Goal: Transaction & Acquisition: Purchase product/service

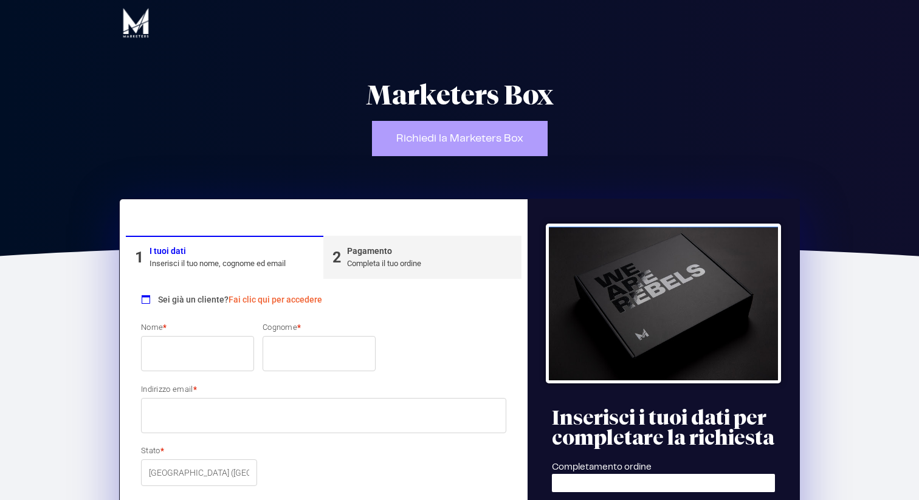
select select "IT"
select select
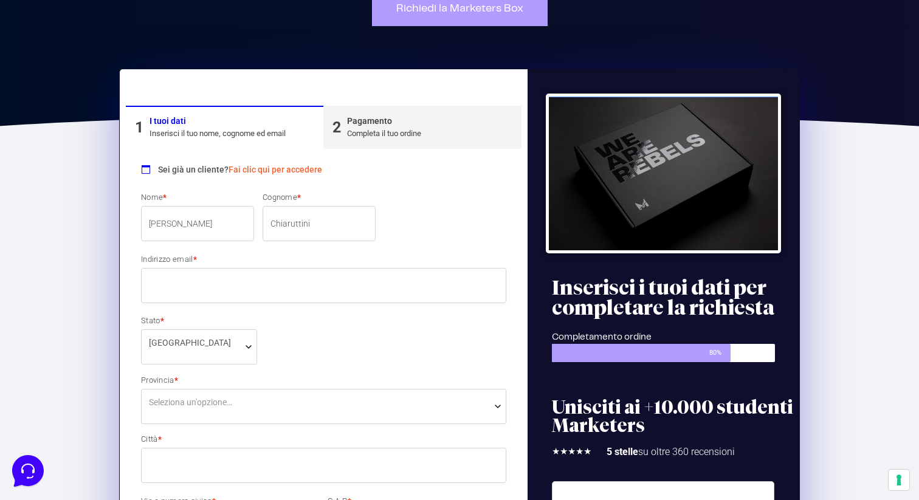
scroll to position [154, 0]
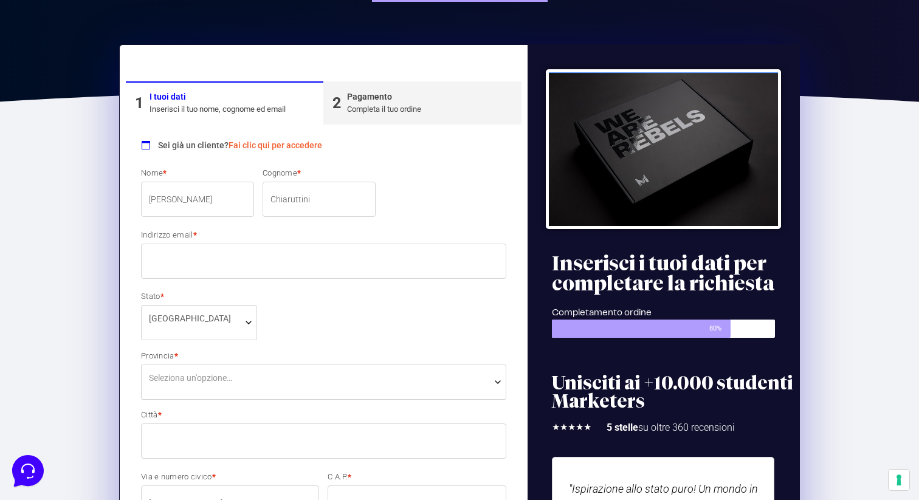
click at [216, 191] on input "[PERSON_NAME]" at bounding box center [197, 199] width 113 height 35
type input "[EMAIL_ADDRESS][DOMAIN_NAME]"
type input "San [PERSON_NAME] Al Tagliamento"
type input "3461883688"
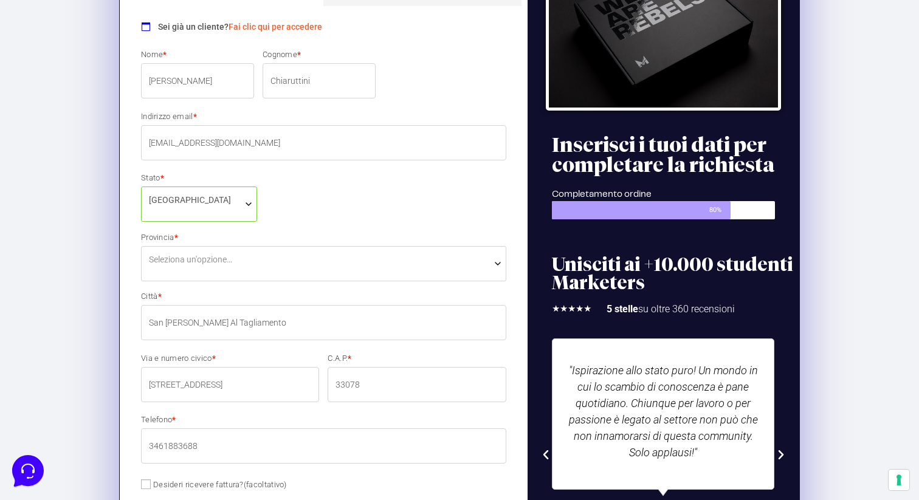
scroll to position [281, 0]
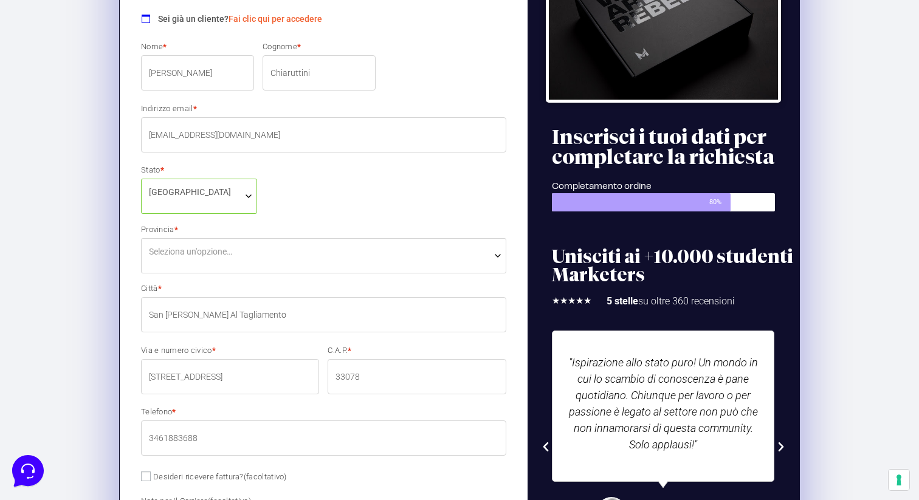
click at [246, 243] on span "Seleziona un'opzione…" at bounding box center [323, 255] width 365 height 35
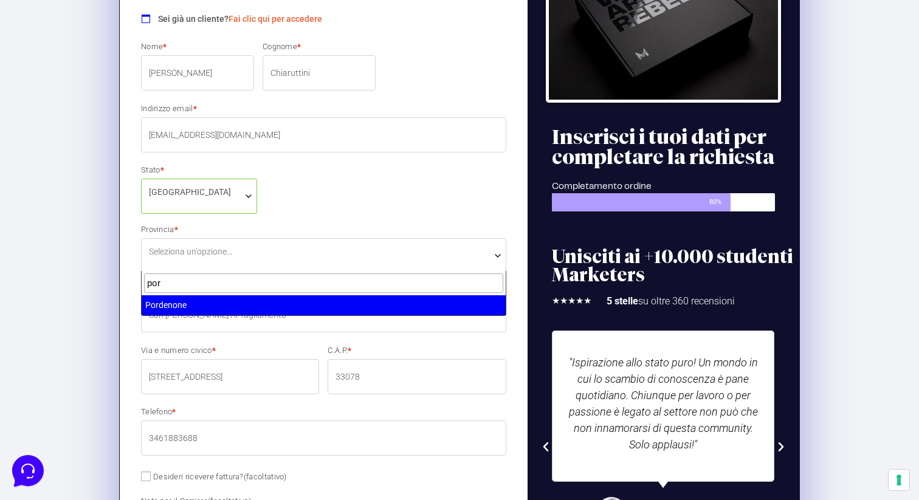
type input "por"
select select "PN"
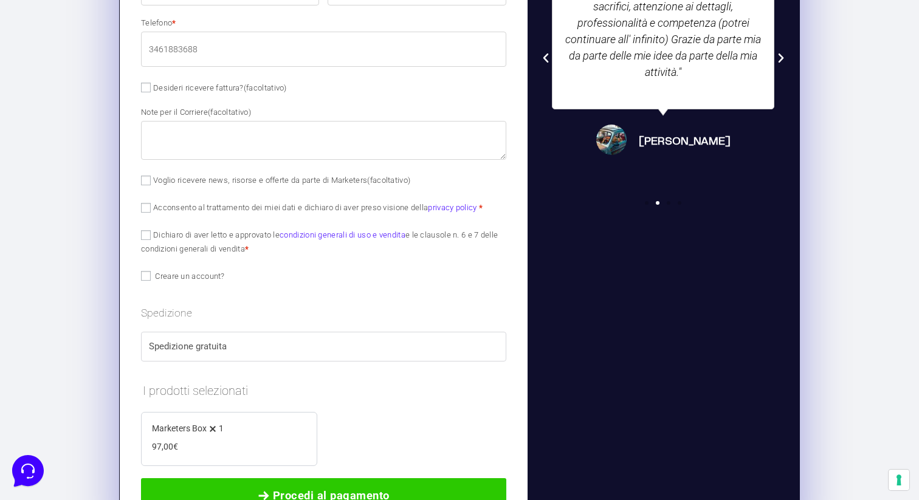
scroll to position [675, 0]
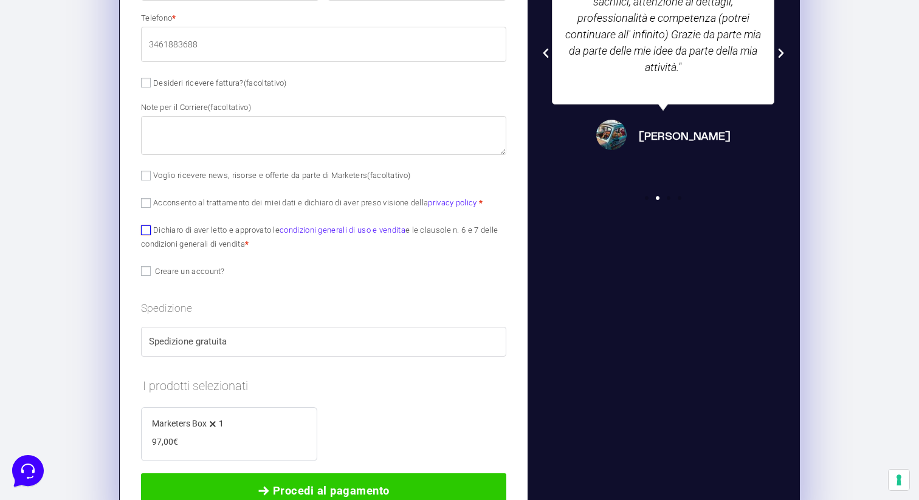
click at [142, 231] on input "Dichiaro di aver letto e approvato le condizioni generali di uso e vendita e le…" at bounding box center [146, 230] width 10 height 10
checkbox input "true"
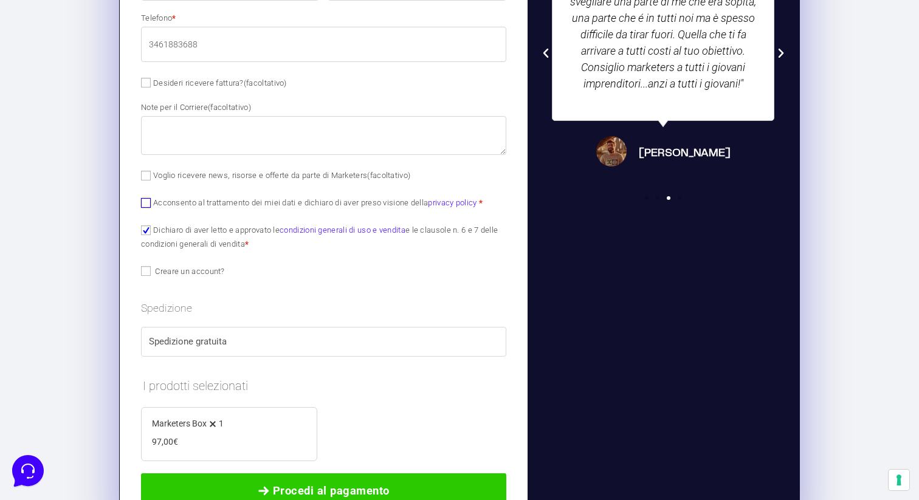
click at [143, 201] on input "Acconsento al trattamento dei miei dati e dichiaro di aver preso visione della …" at bounding box center [146, 203] width 10 height 10
checkbox input "true"
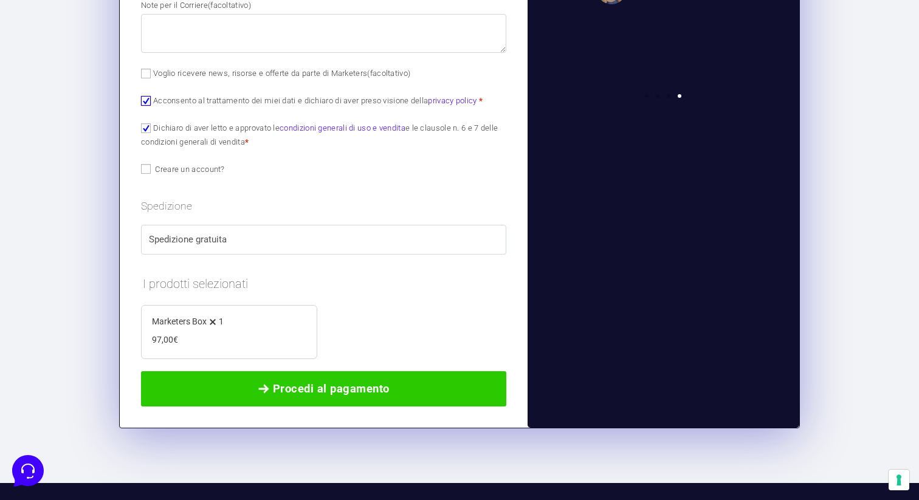
scroll to position [793, 0]
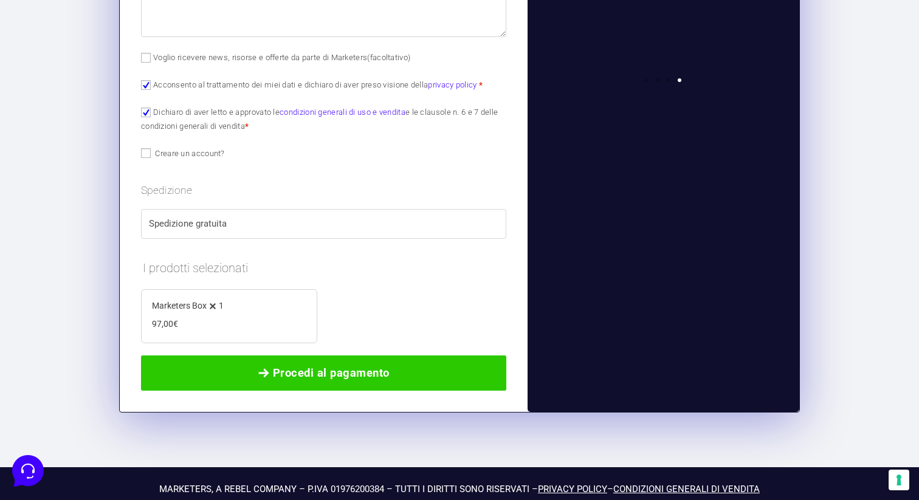
click at [291, 313] on div "Marketers Box 1" at bounding box center [229, 305] width 154 height 15
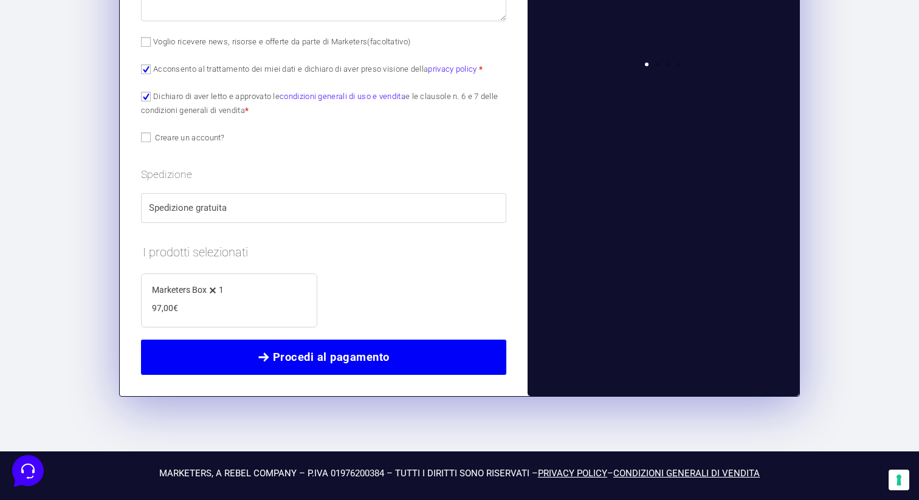
click at [363, 359] on span "Procedi al pagamento" at bounding box center [331, 357] width 117 height 17
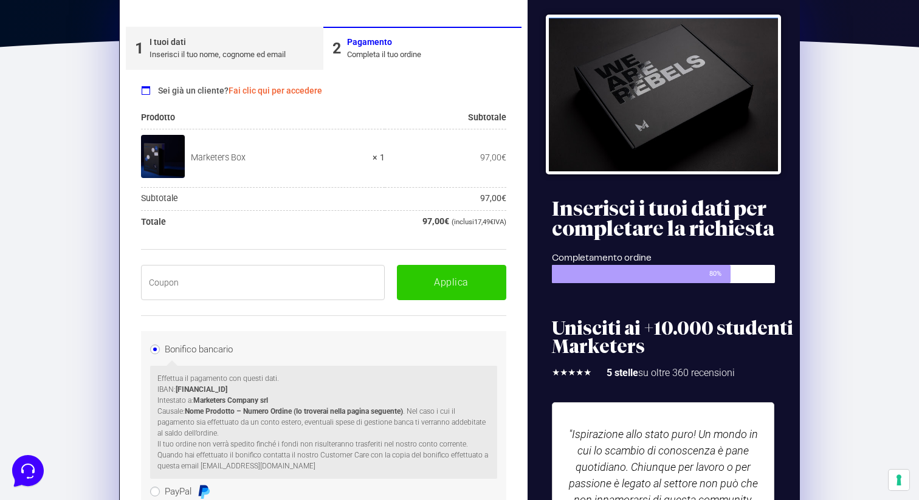
scroll to position [205, 0]
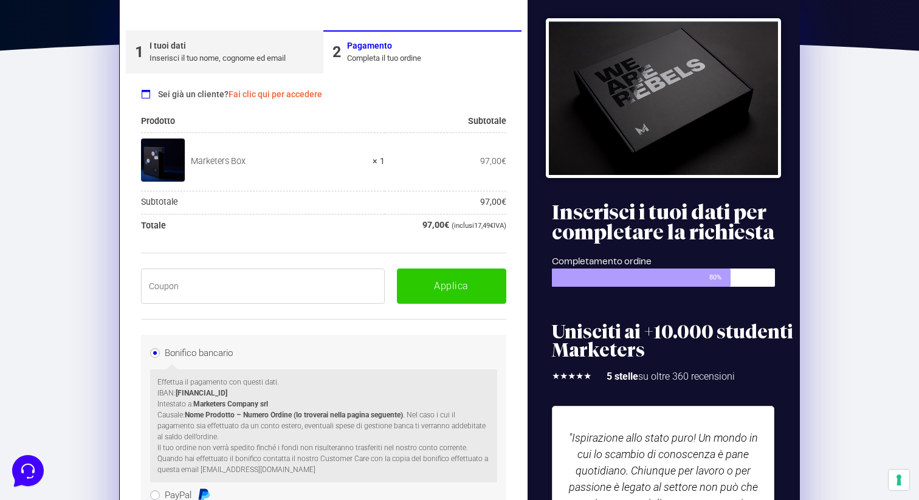
click at [321, 293] on input "text" at bounding box center [263, 286] width 244 height 35
paste input "BOXPRO100OFF"
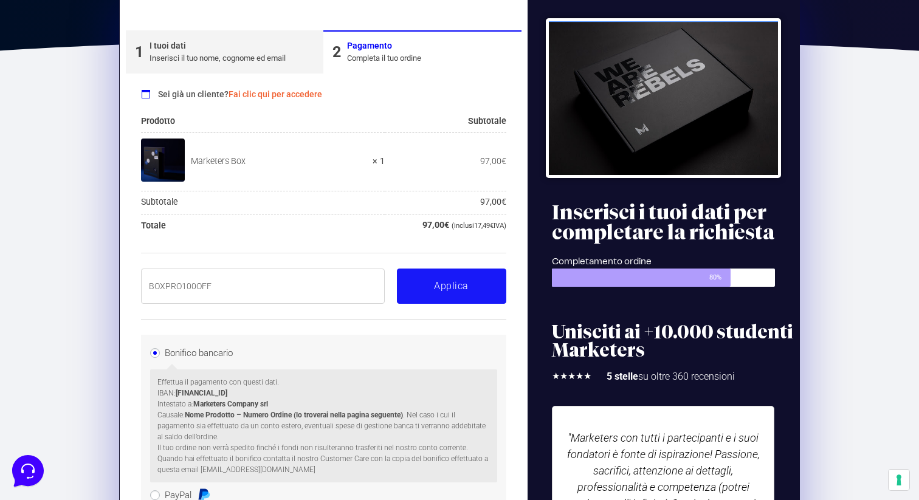
type input "BOXPRO100OFF"
click at [452, 276] on button "Applica" at bounding box center [451, 286] width 109 height 35
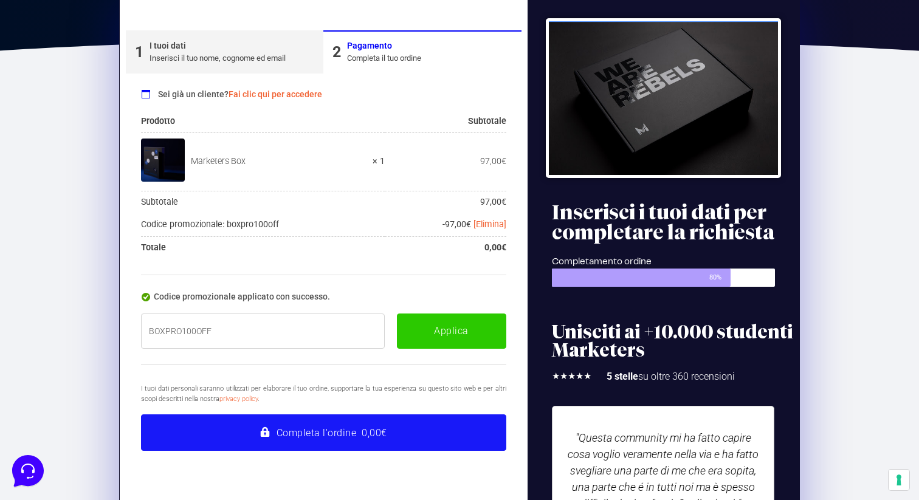
click at [361, 439] on button "Completa l'ordine 0,00€" at bounding box center [323, 433] width 365 height 36
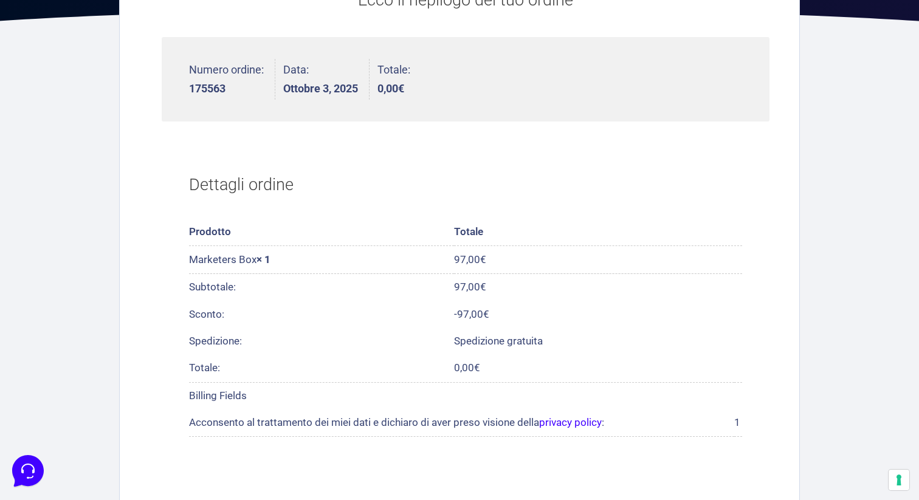
scroll to position [199, 0]
